Goal: Information Seeking & Learning: Check status

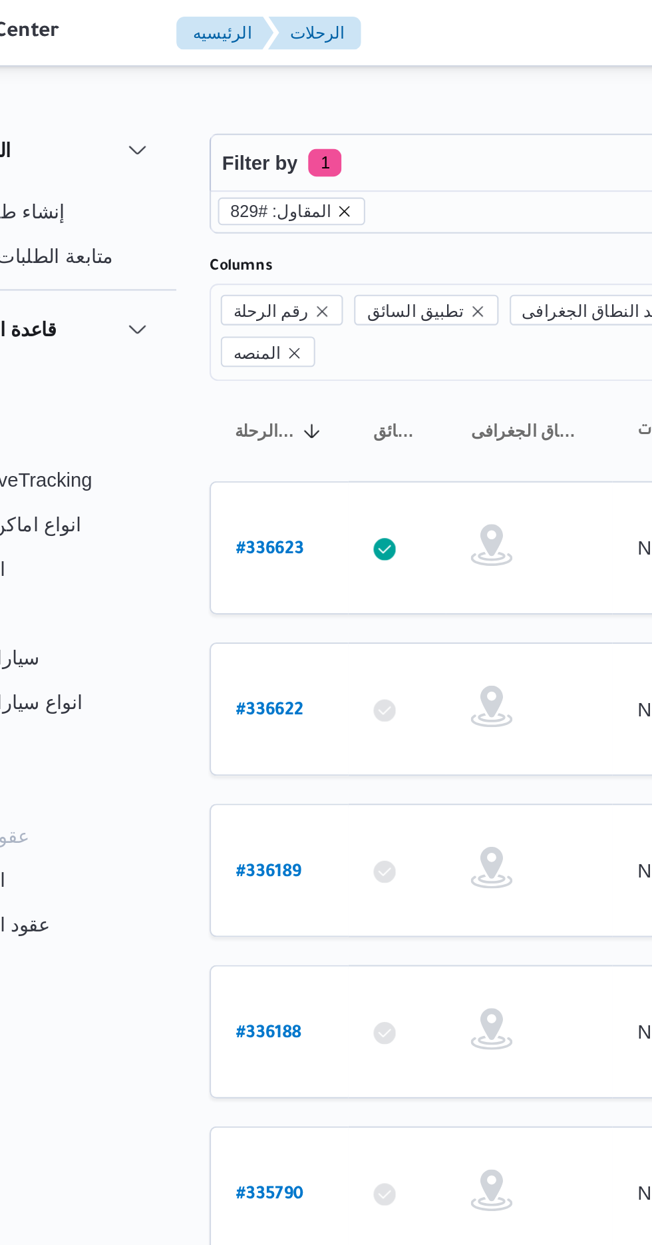
click at [236, 101] on icon "remove selected entity" at bounding box center [238, 101] width 5 height 5
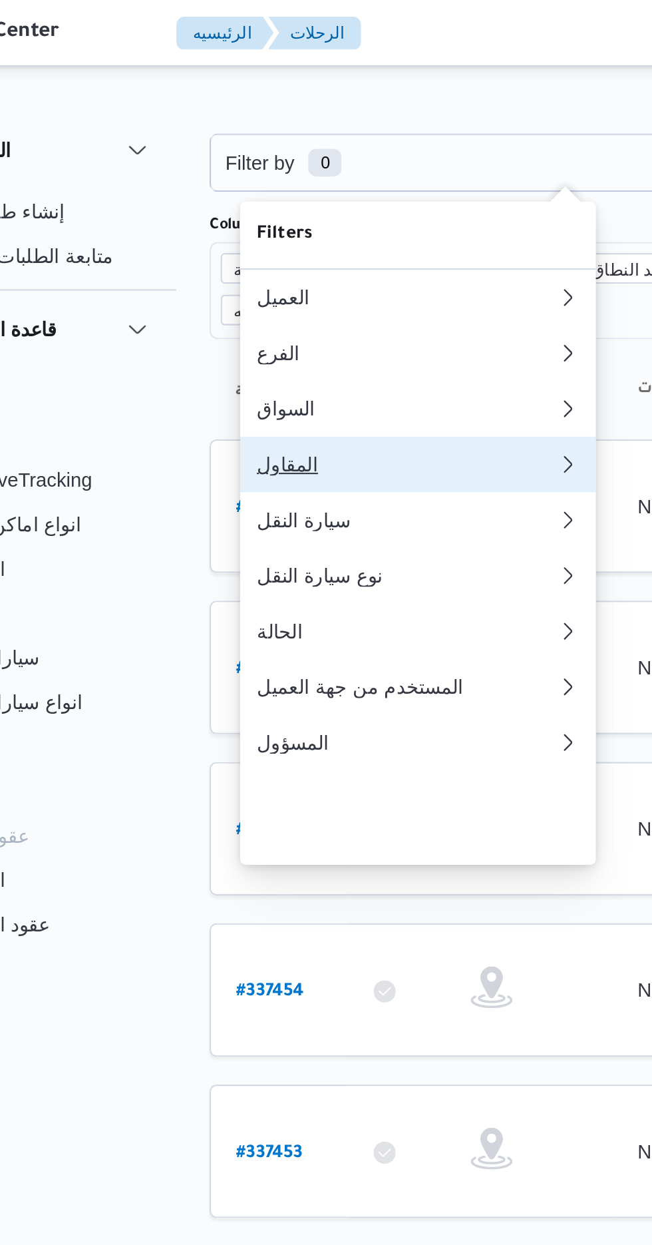
click at [256, 228] on div "المقاول" at bounding box center [265, 222] width 138 height 11
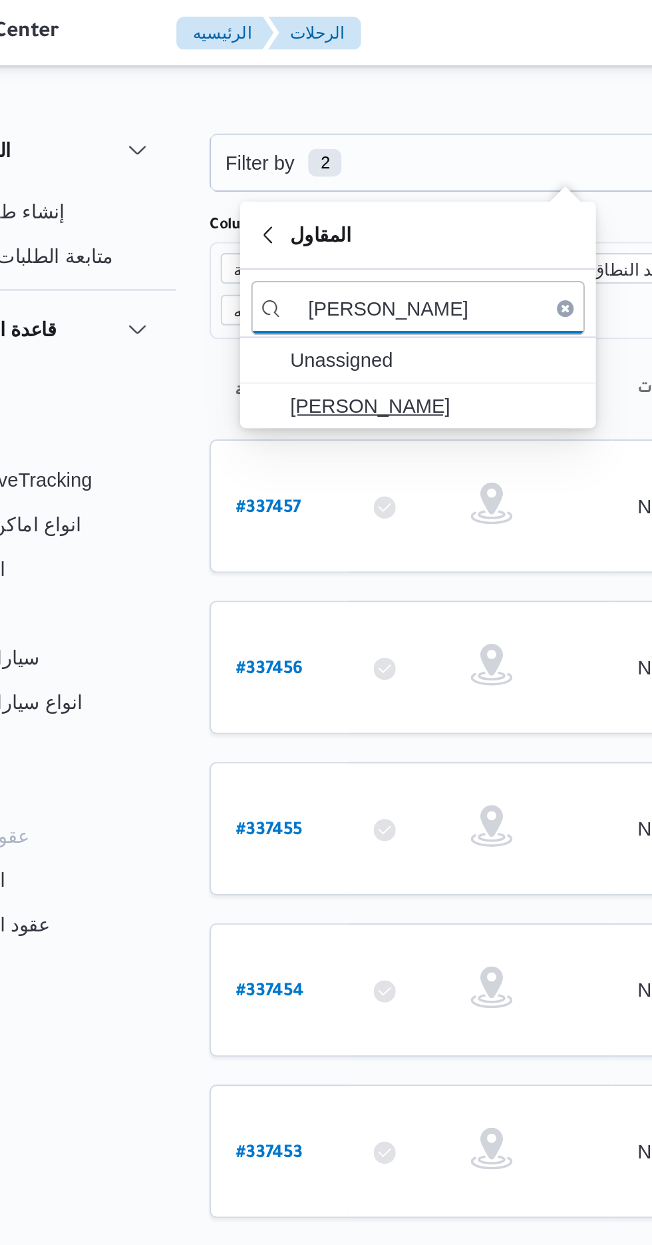
type input "[PERSON_NAME]"
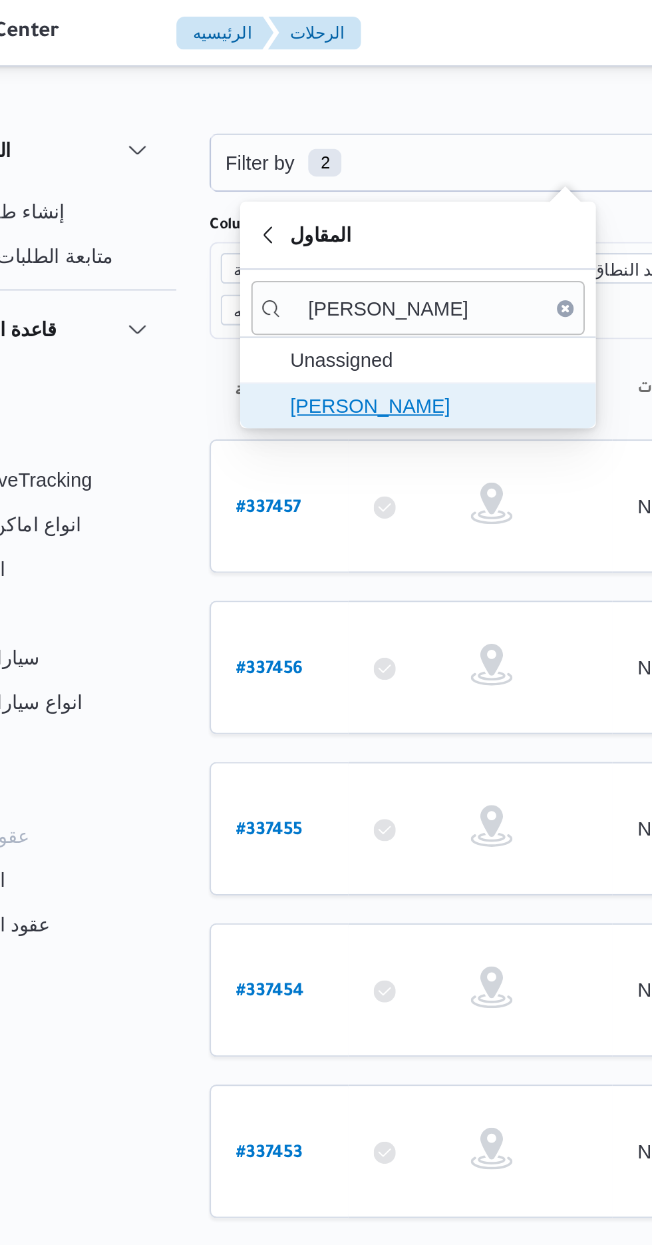
click at [296, 188] on span "[PERSON_NAME]" at bounding box center [281, 194] width 138 height 16
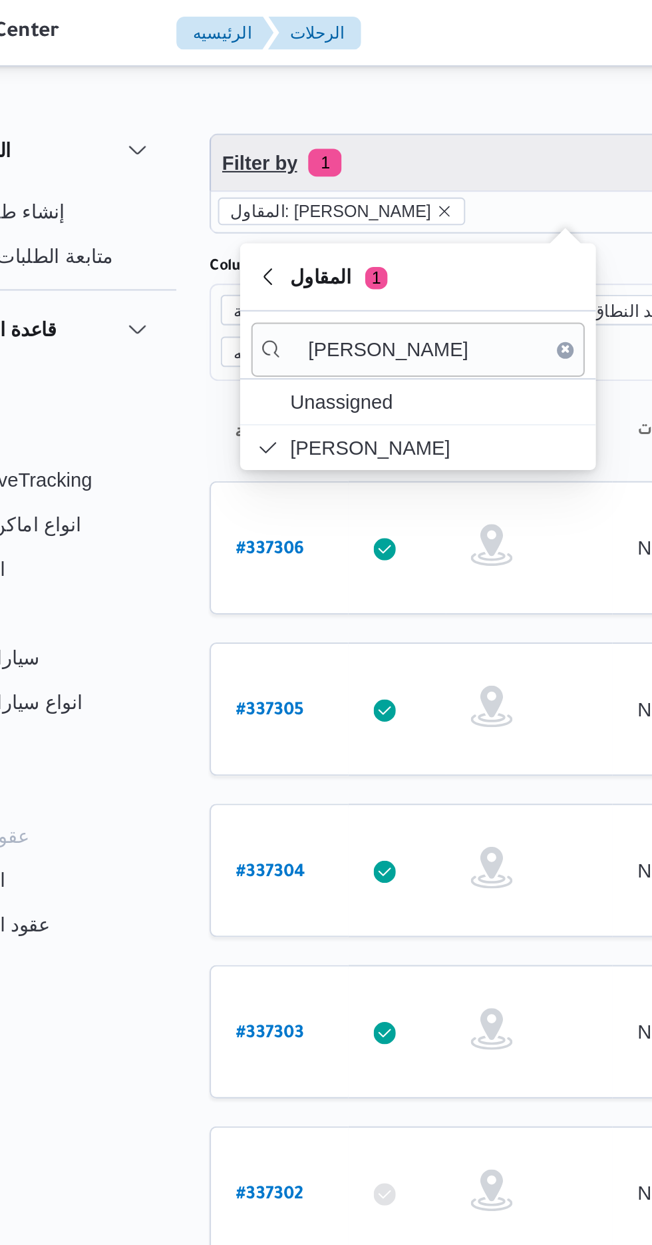
click at [310, 77] on span "Filter by 1" at bounding box center [343, 78] width 339 height 27
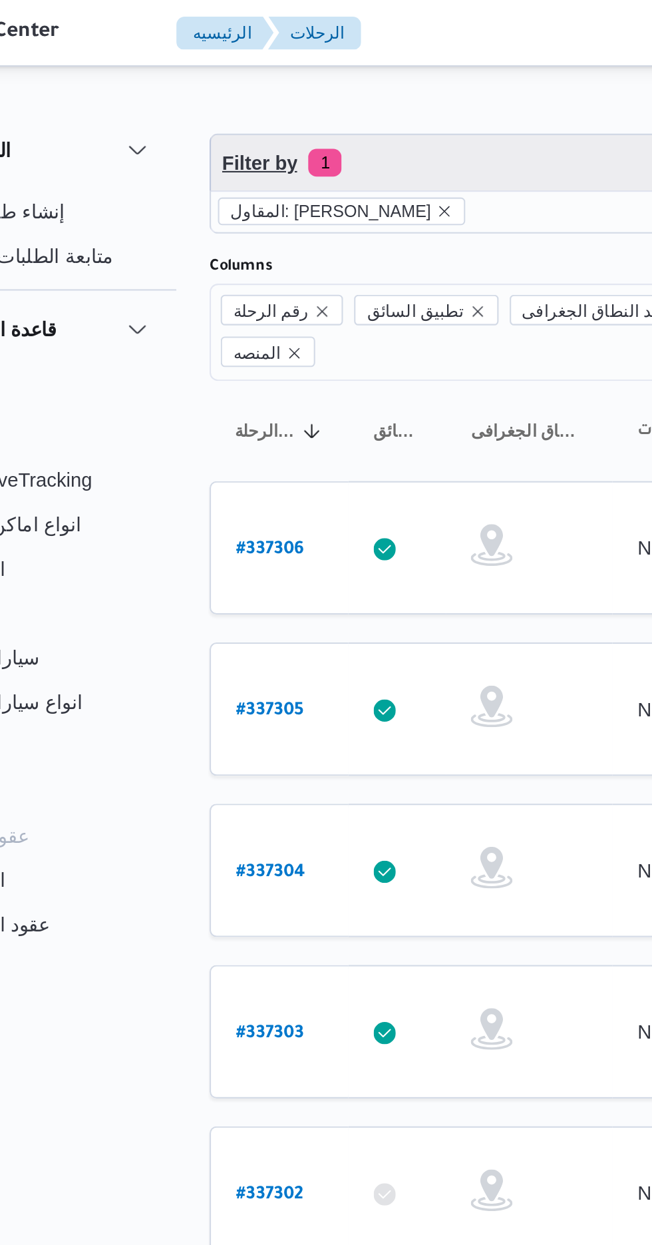
click at [311, 80] on span "Filter by 1" at bounding box center [343, 78] width 339 height 27
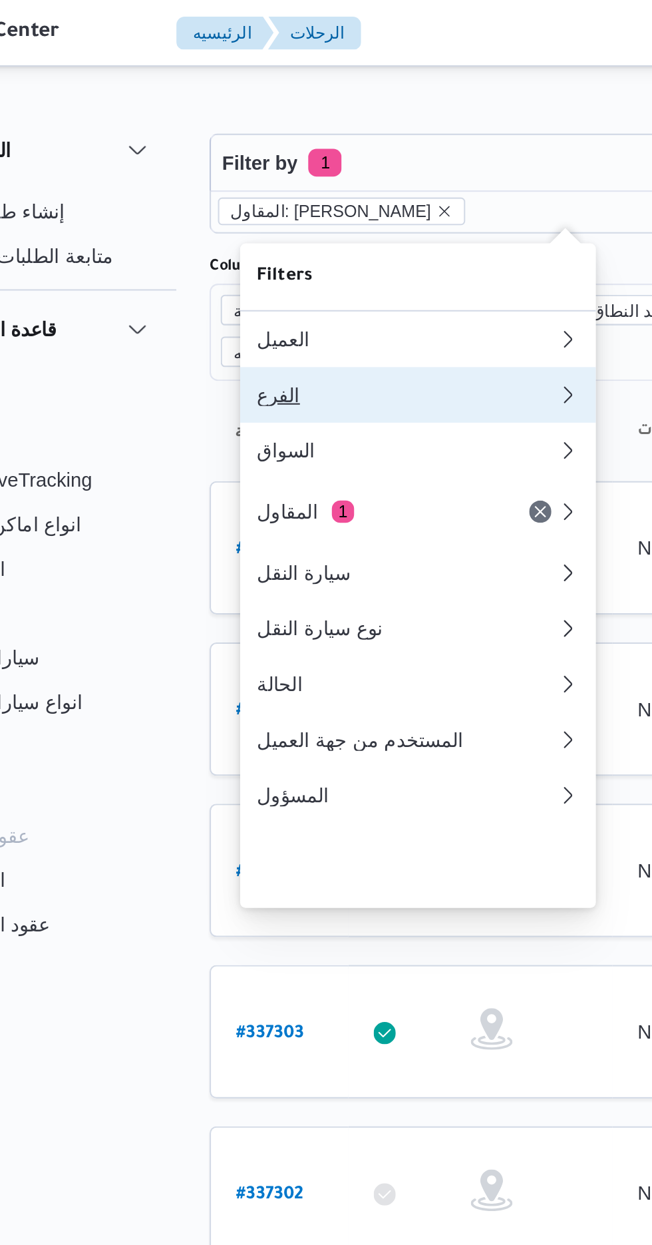
click at [289, 189] on div "الفرع" at bounding box center [268, 189] width 144 height 11
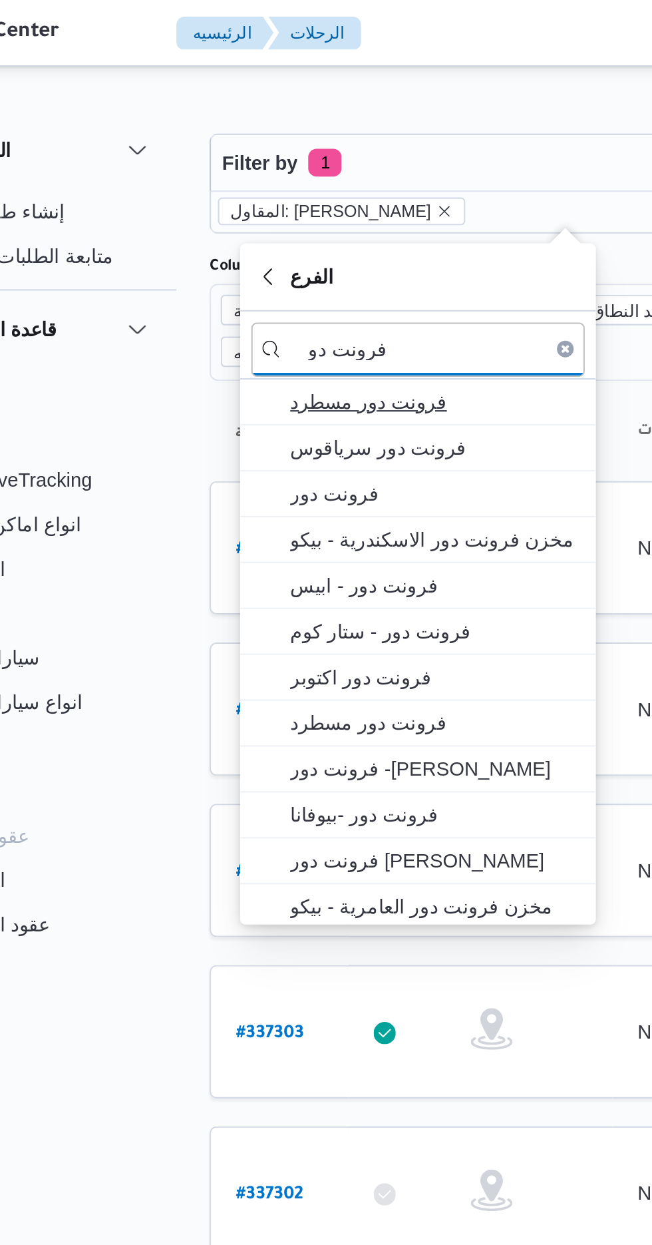
type input "فرونت دو"
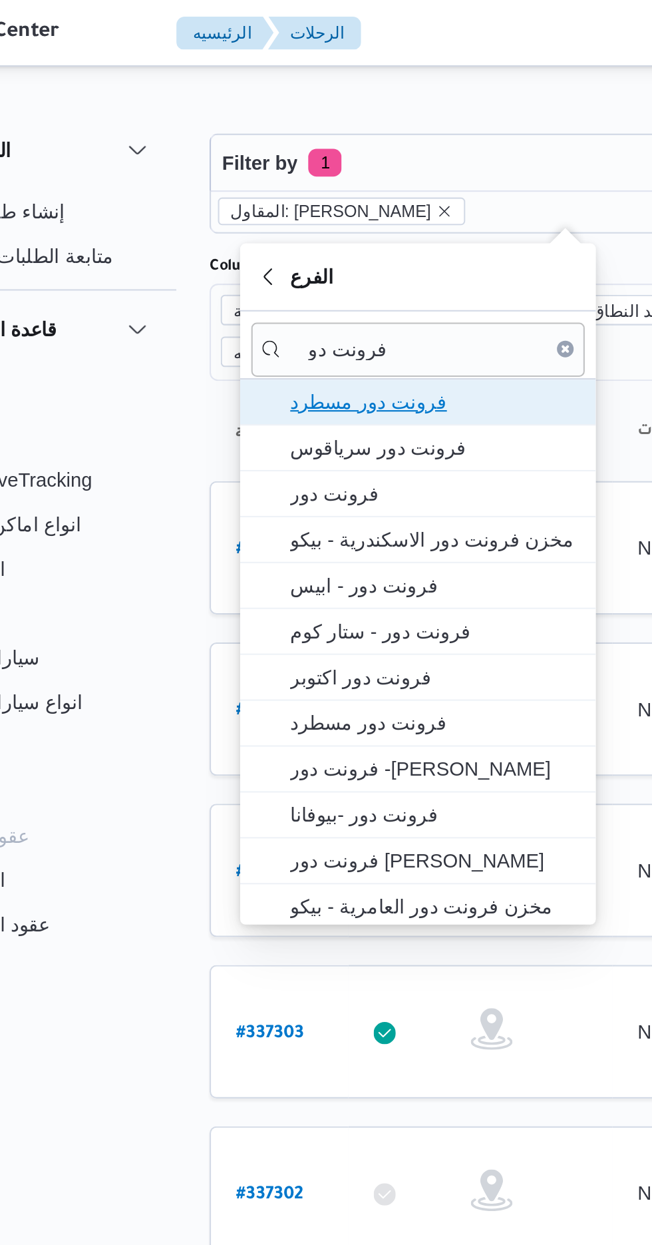
click at [298, 192] on span "فرونت دور مسطرد" at bounding box center [281, 192] width 138 height 16
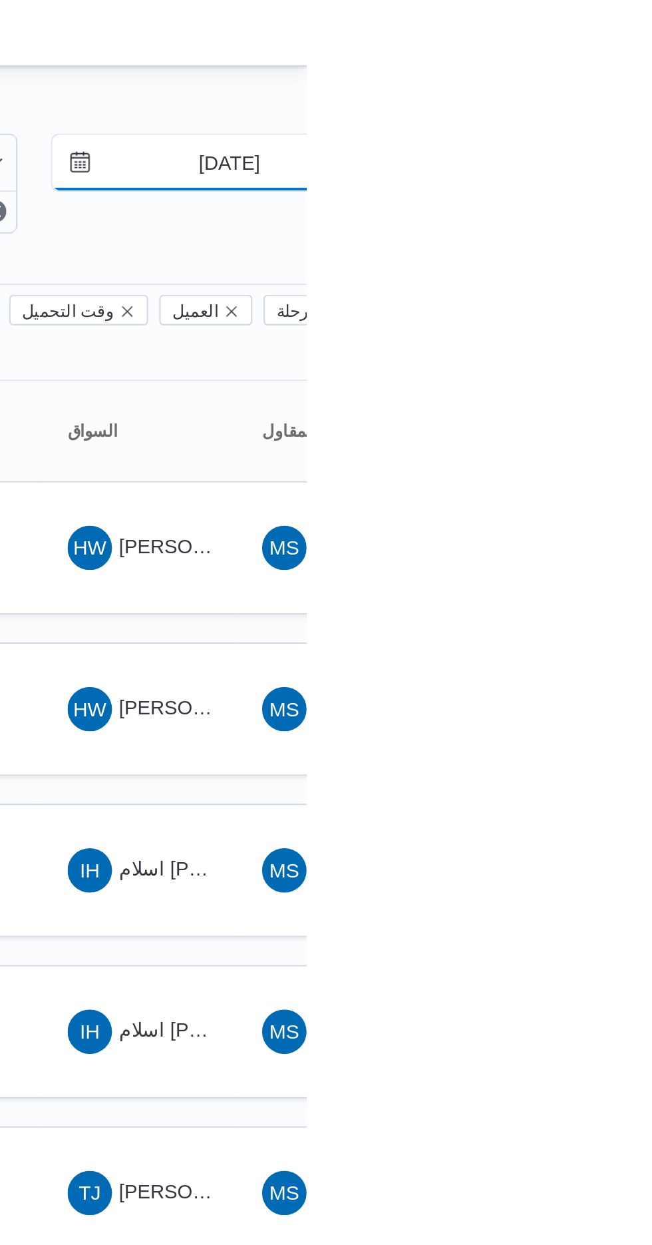
click at [621, 77] on input "[DATE]" at bounding box center [605, 78] width 151 height 27
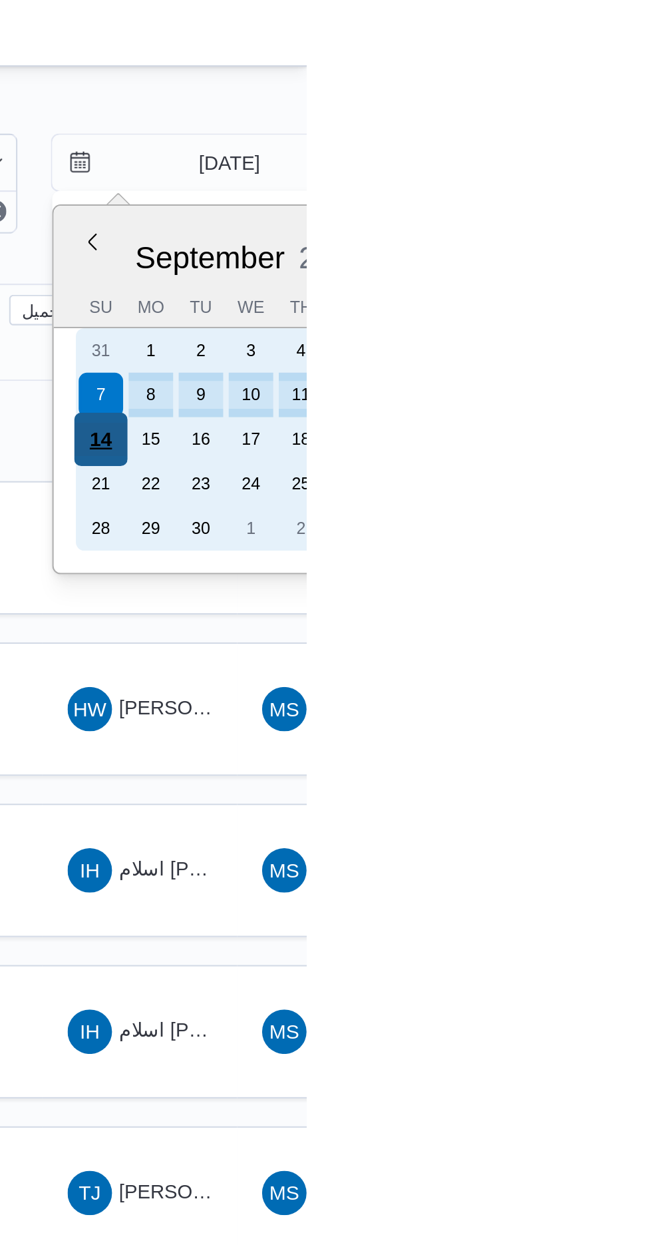
click at [556, 209] on div "14" at bounding box center [553, 210] width 25 height 25
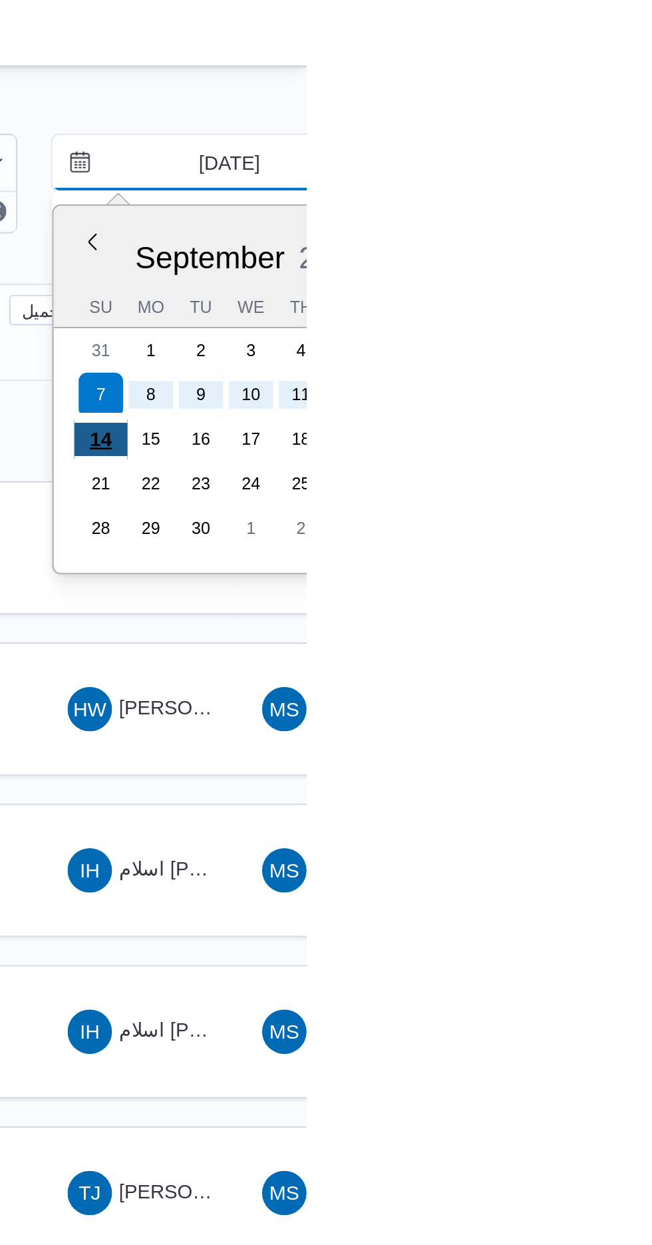
type input "[DATE]"
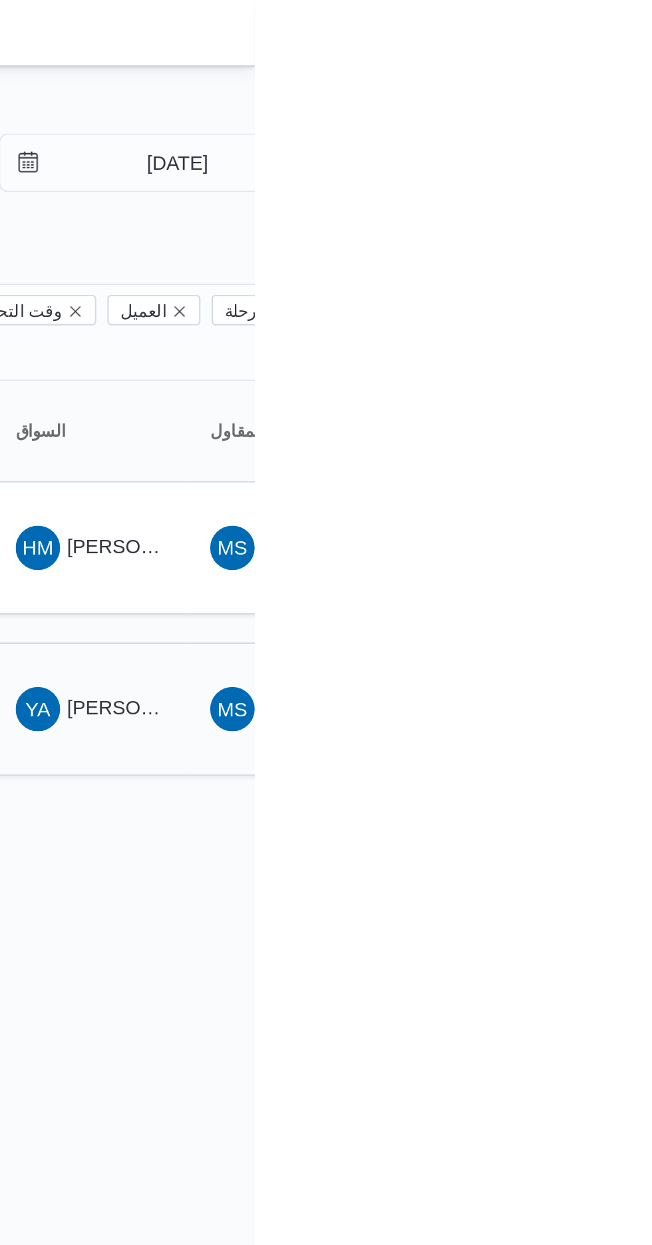
click at [570, 333] on span "[PERSON_NAME]" at bounding box center [600, 338] width 77 height 11
